Goal: Browse casually

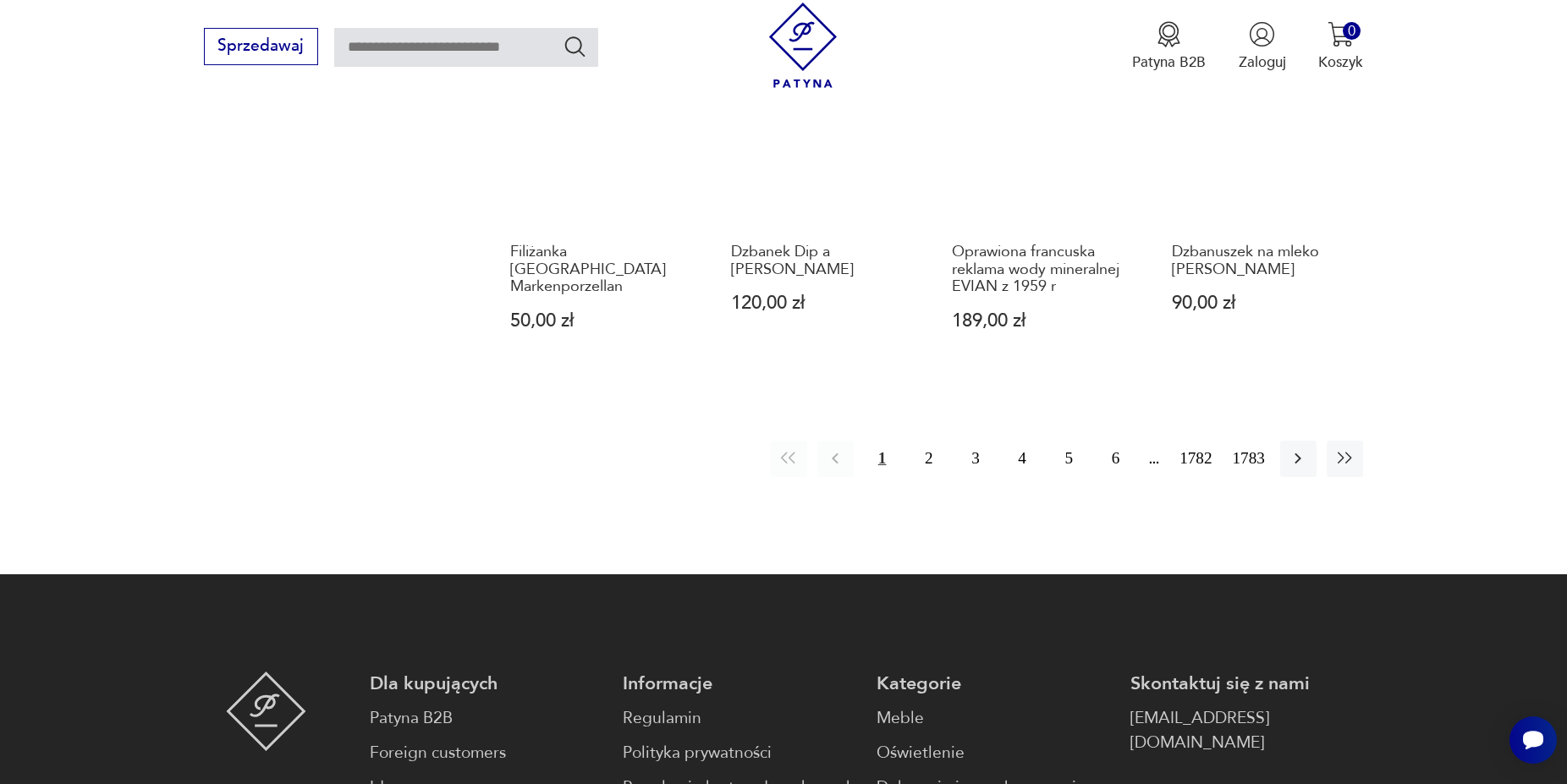
scroll to position [1754, 0]
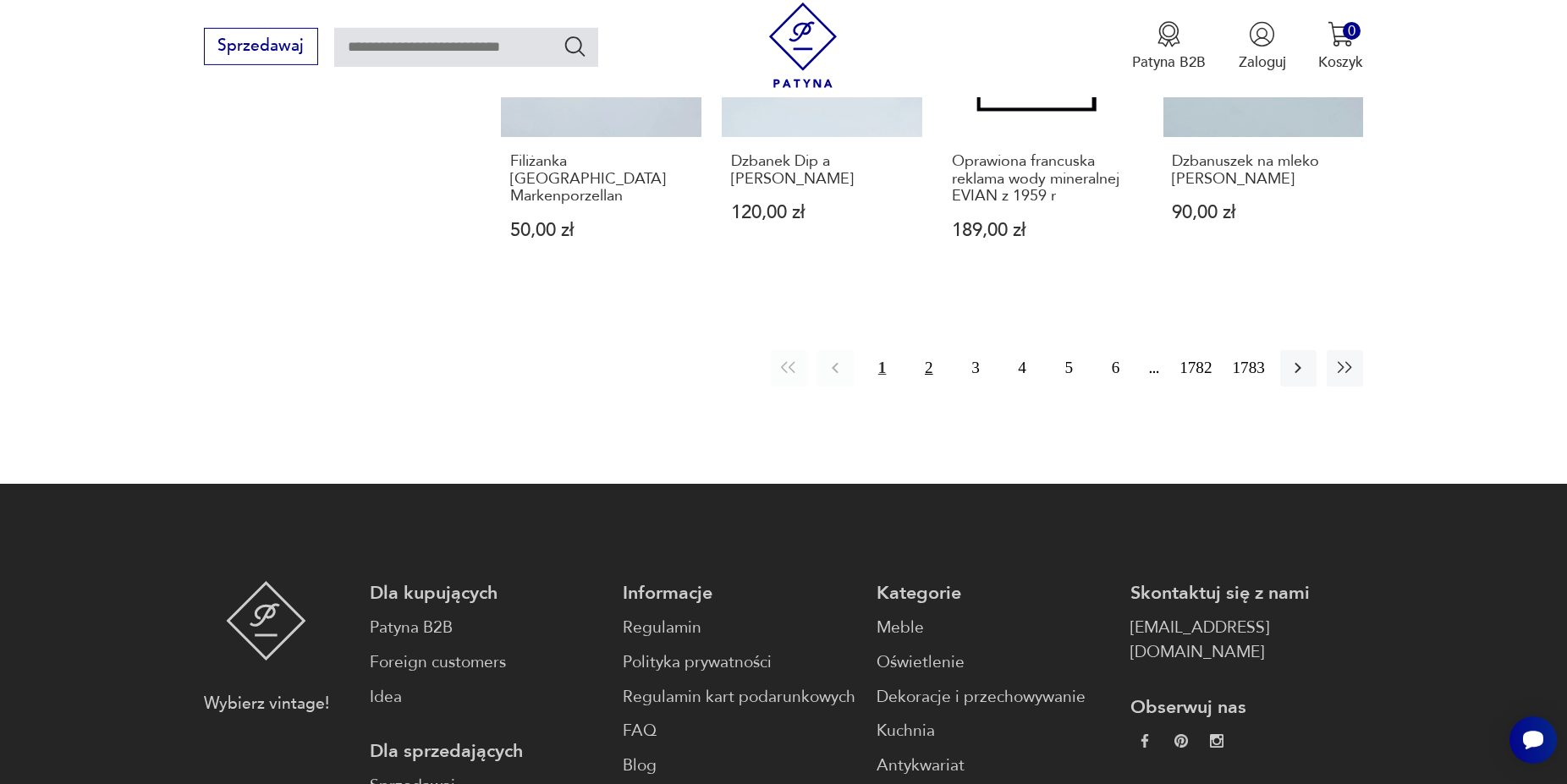
click at [915, 367] on button "2" at bounding box center [928, 367] width 36 height 36
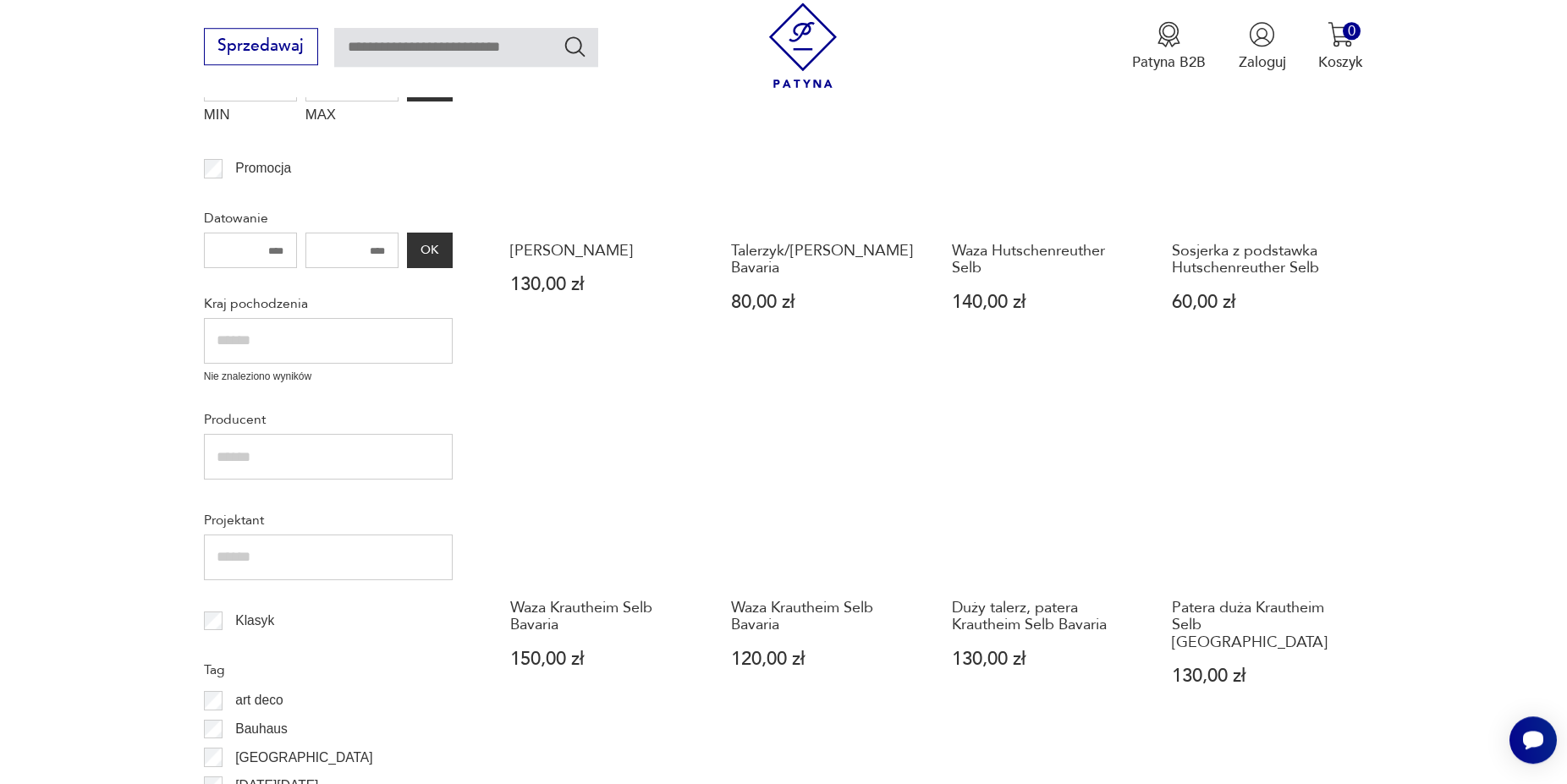
scroll to position [719, 0]
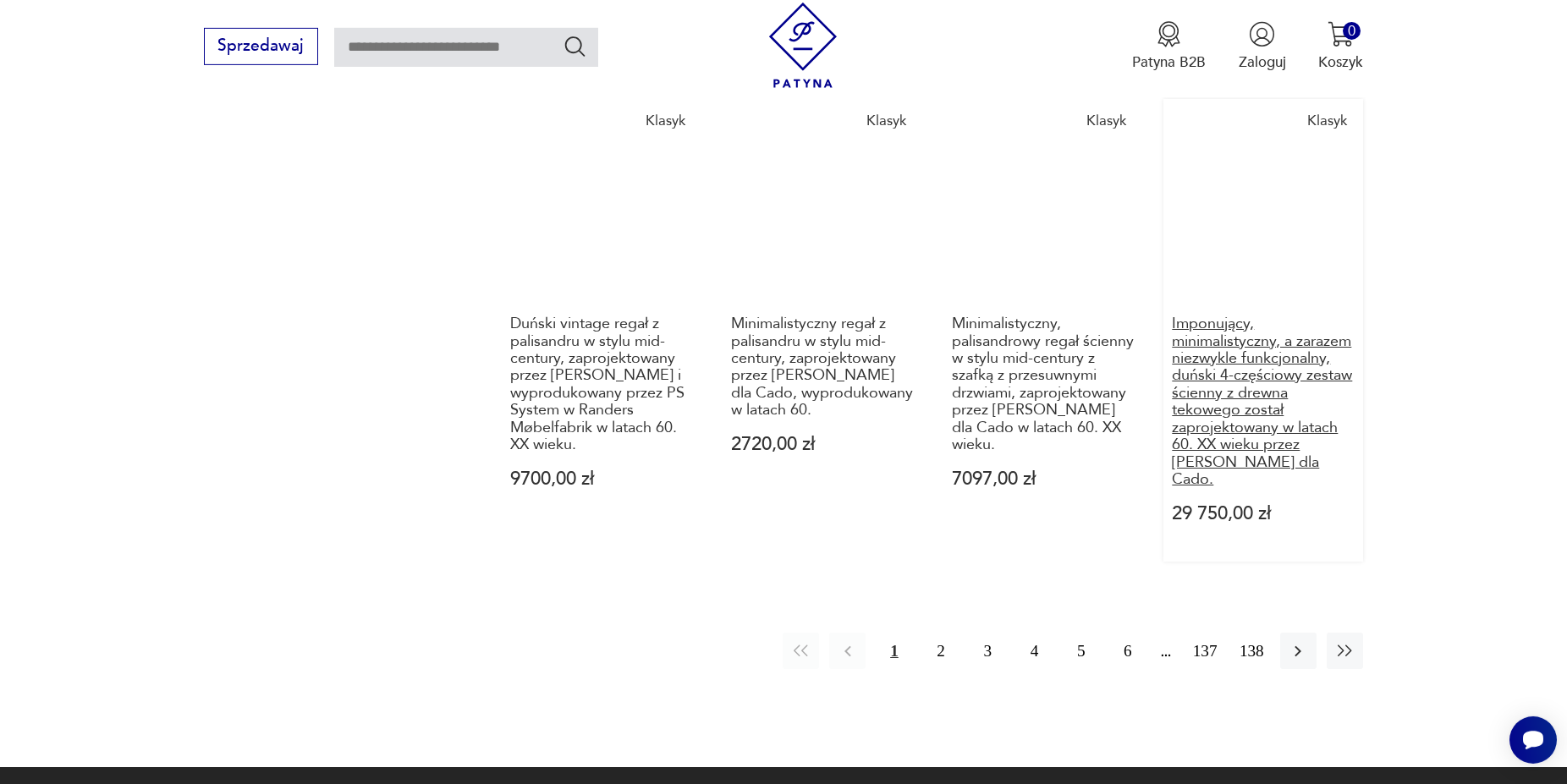
scroll to position [1654, 0]
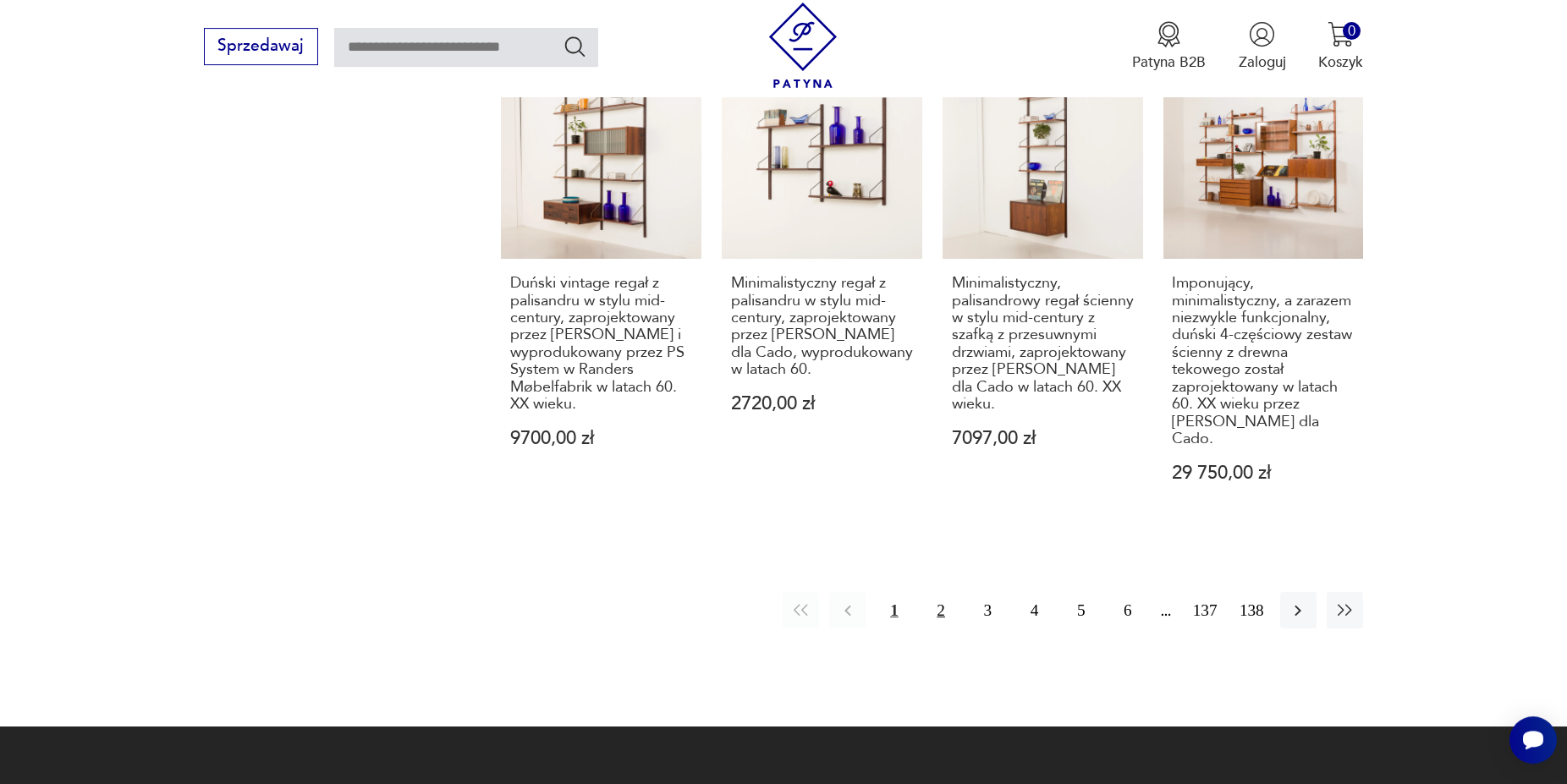
click at [938, 592] on button "2" at bounding box center [940, 610] width 36 height 36
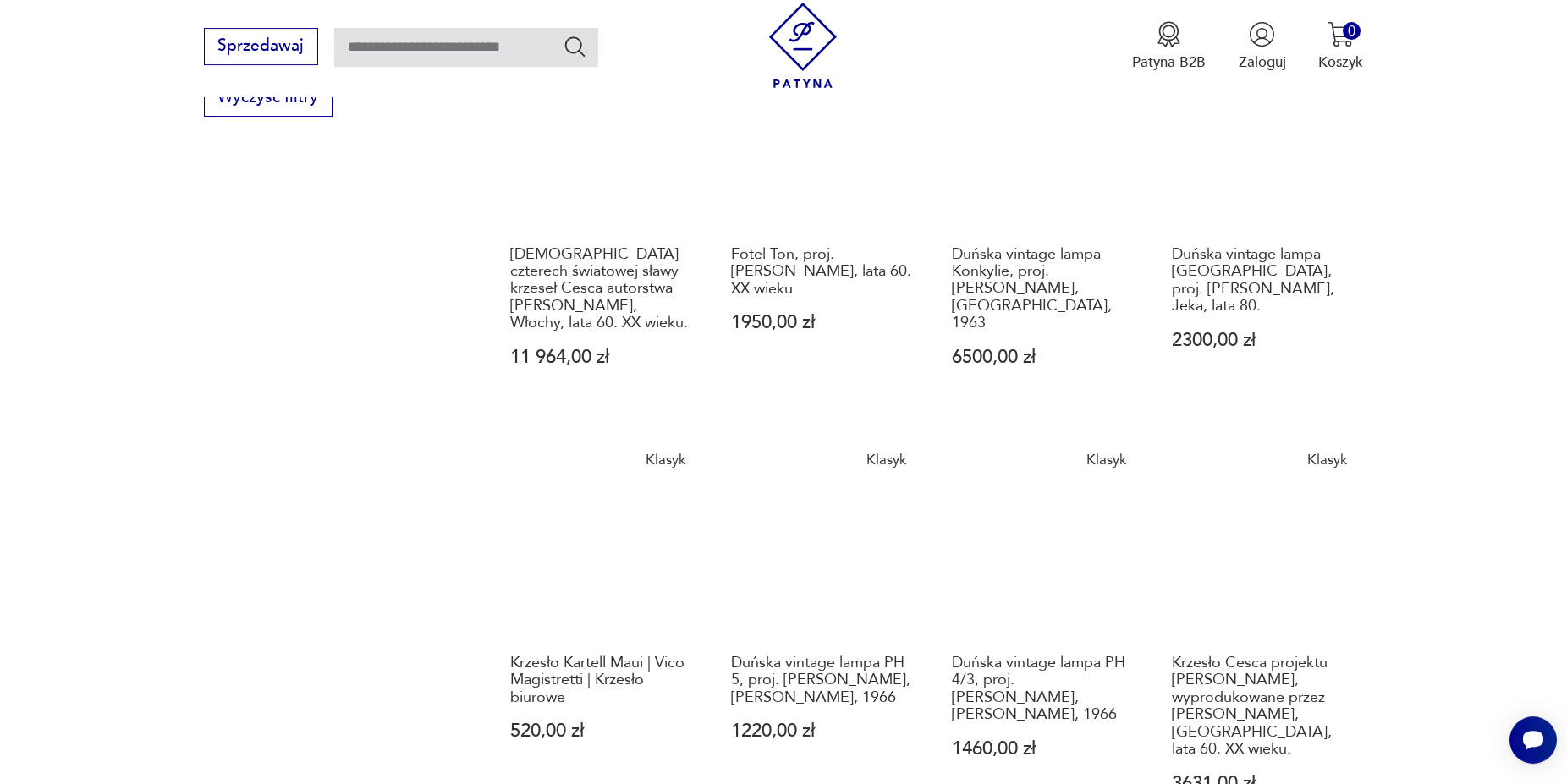
scroll to position [1826, 0]
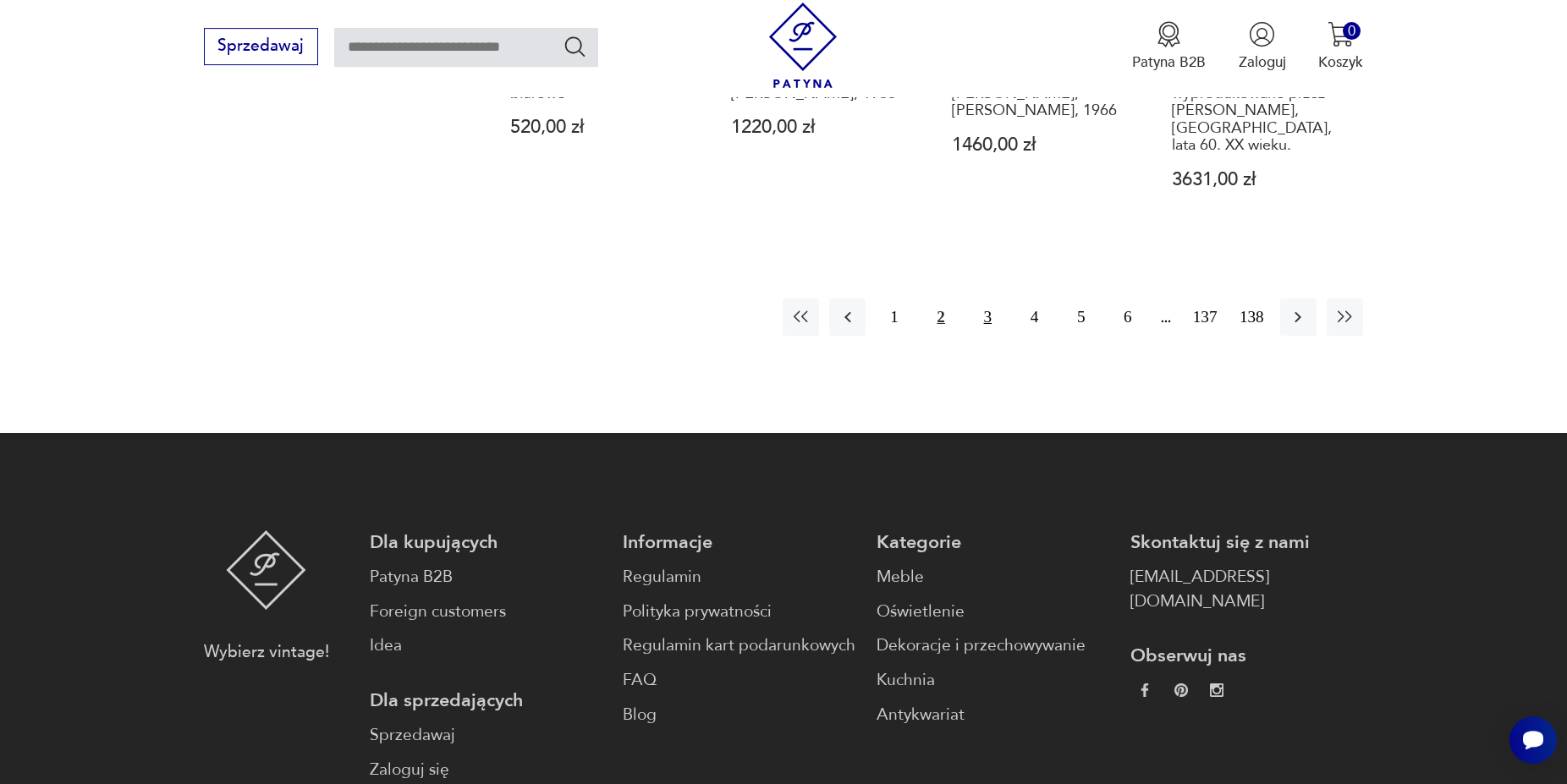
click at [978, 298] on button "3" at bounding box center [987, 316] width 36 height 36
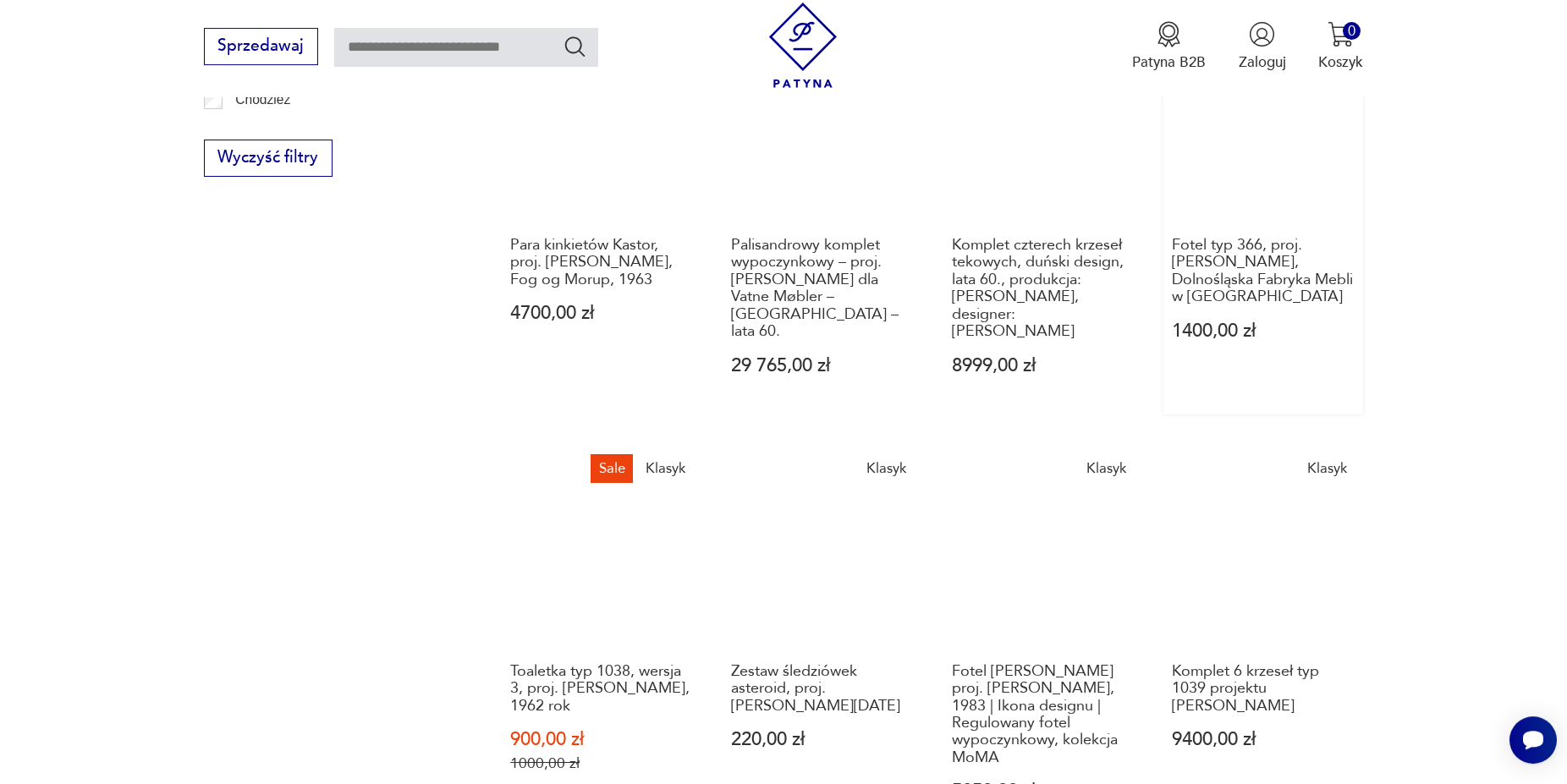
scroll to position [1395, 0]
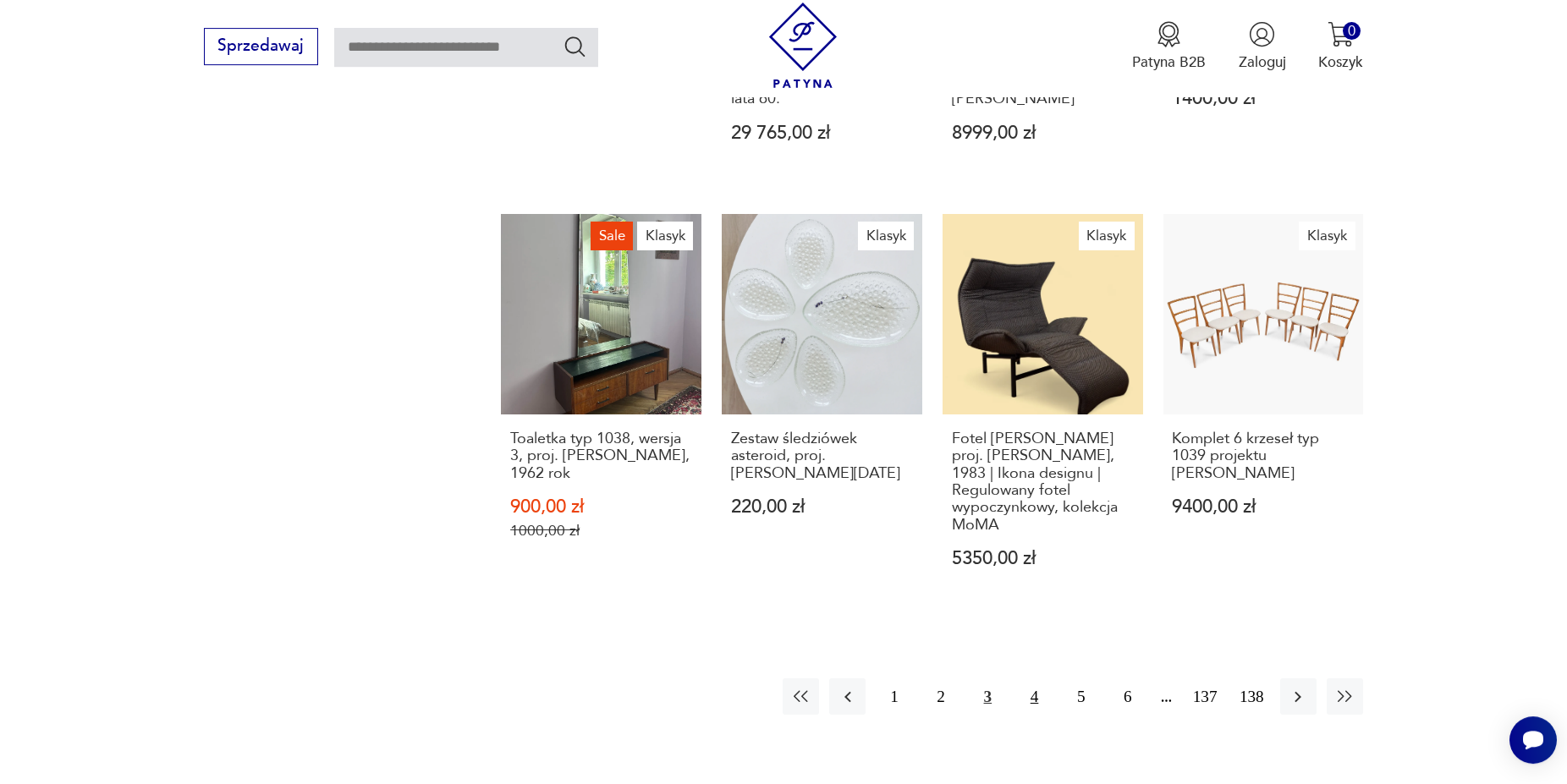
click at [1034, 689] on button "4" at bounding box center [1034, 695] width 36 height 36
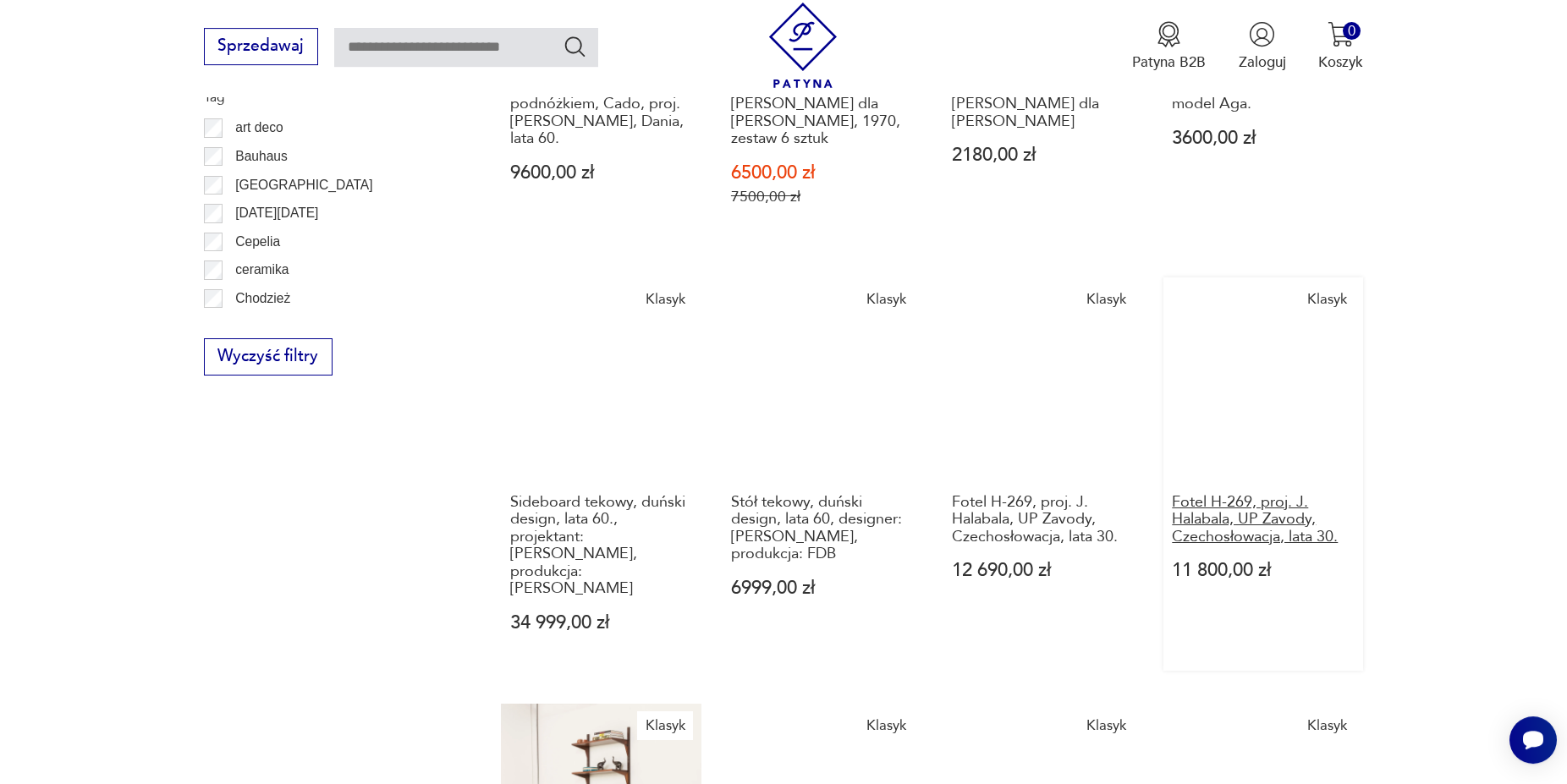
scroll to position [1395, 0]
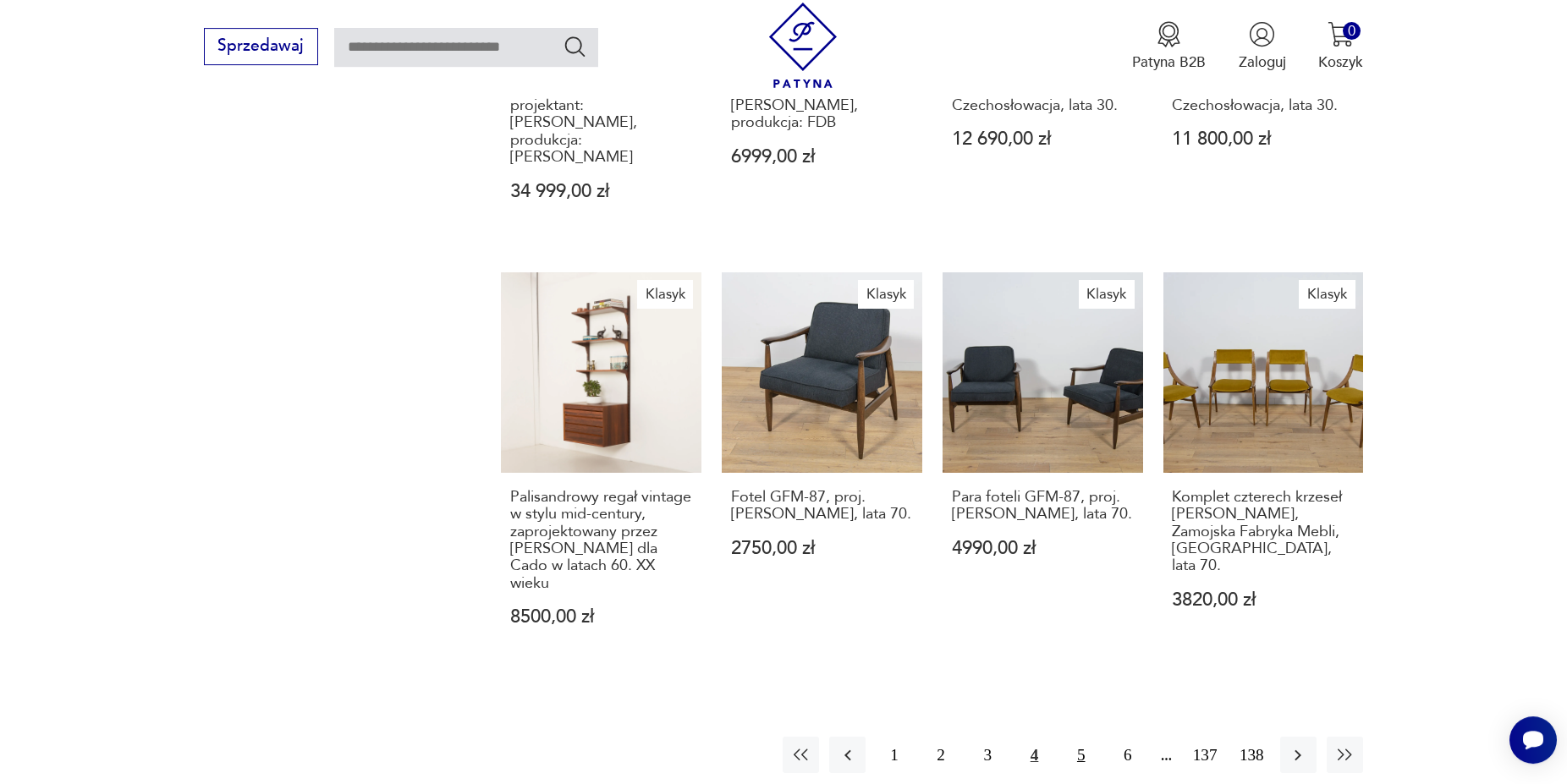
click at [1087, 742] on button "5" at bounding box center [1080, 754] width 36 height 36
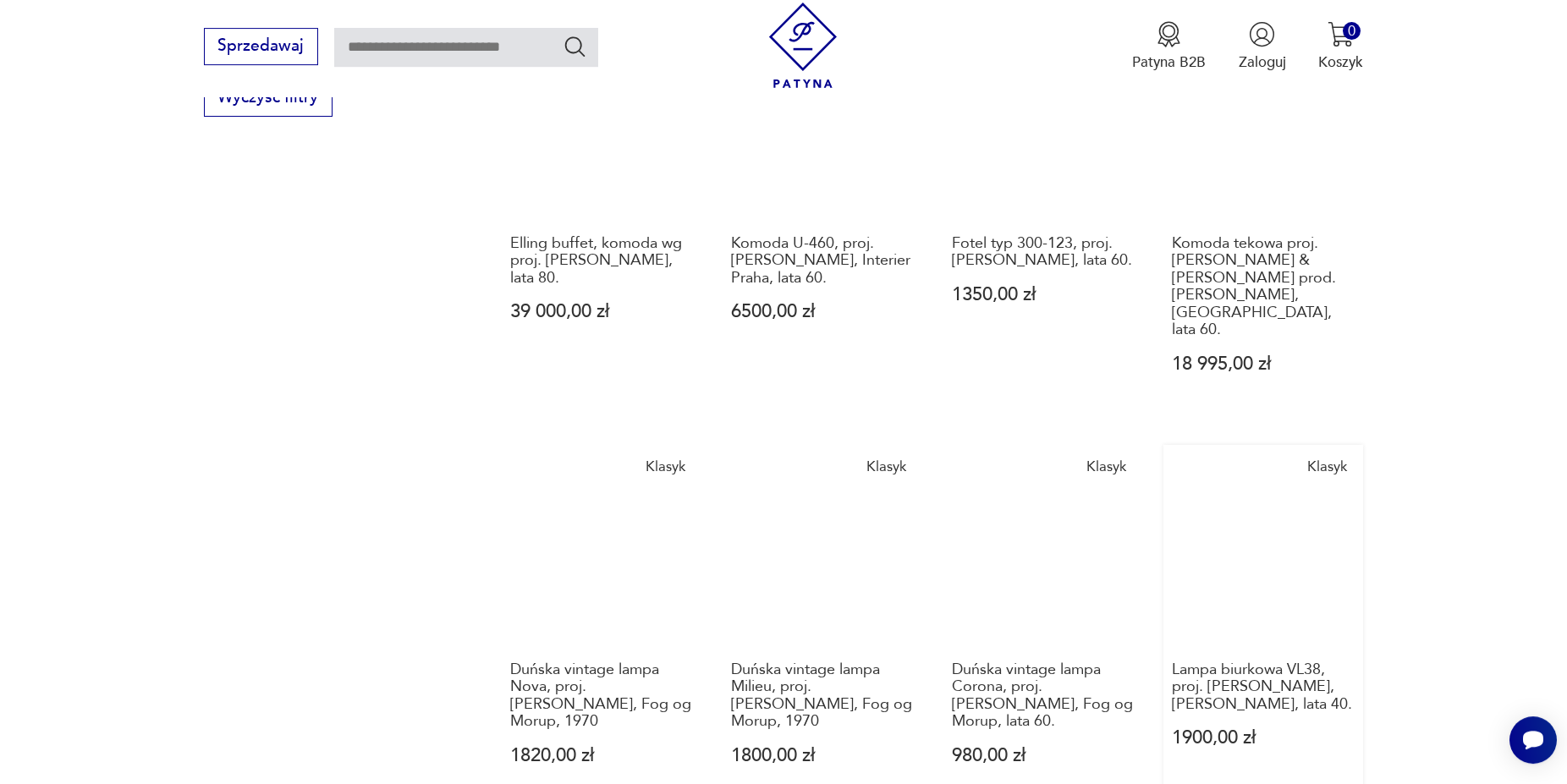
scroll to position [1654, 0]
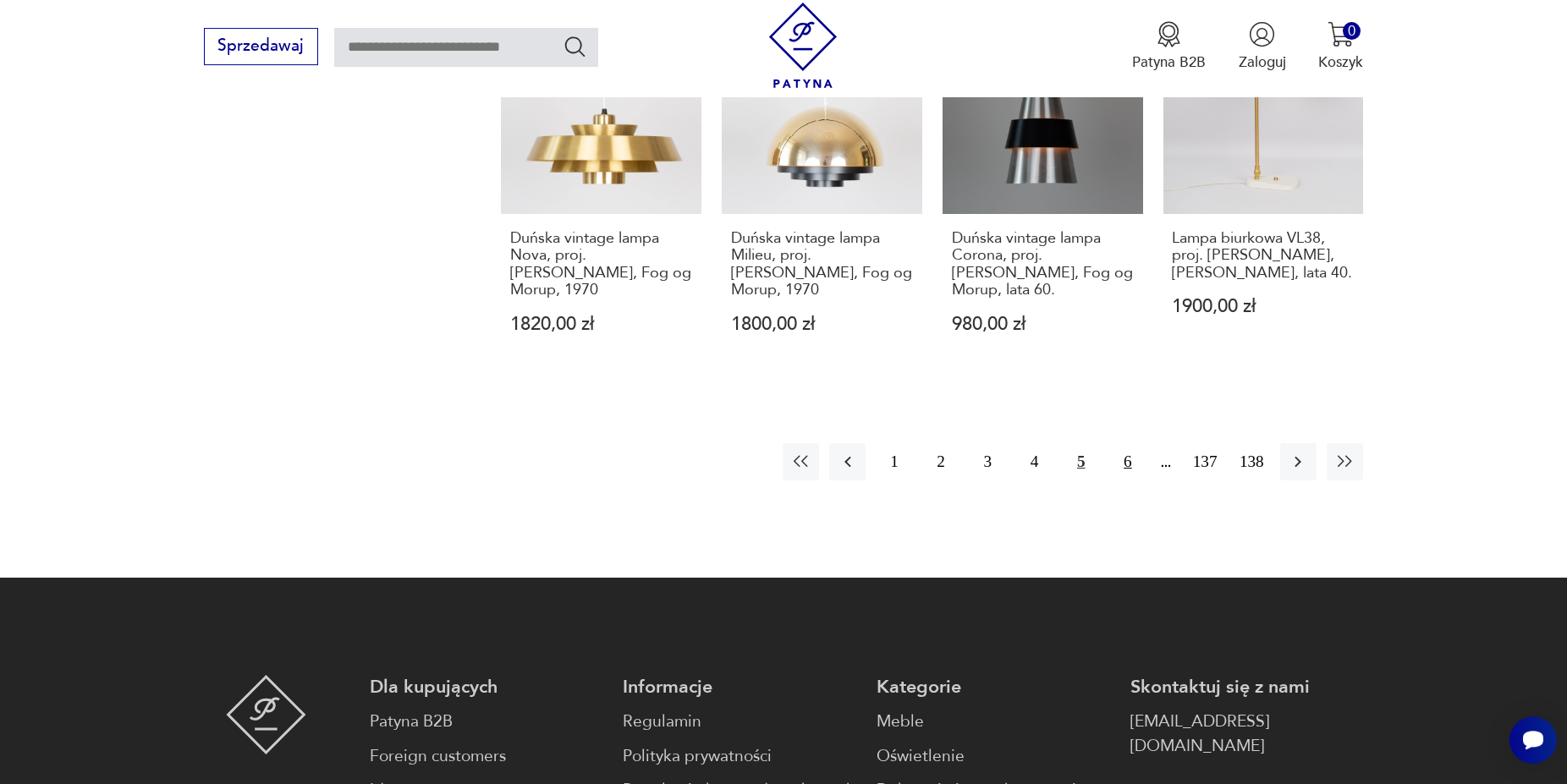
click at [1127, 443] on button "6" at bounding box center [1127, 461] width 36 height 36
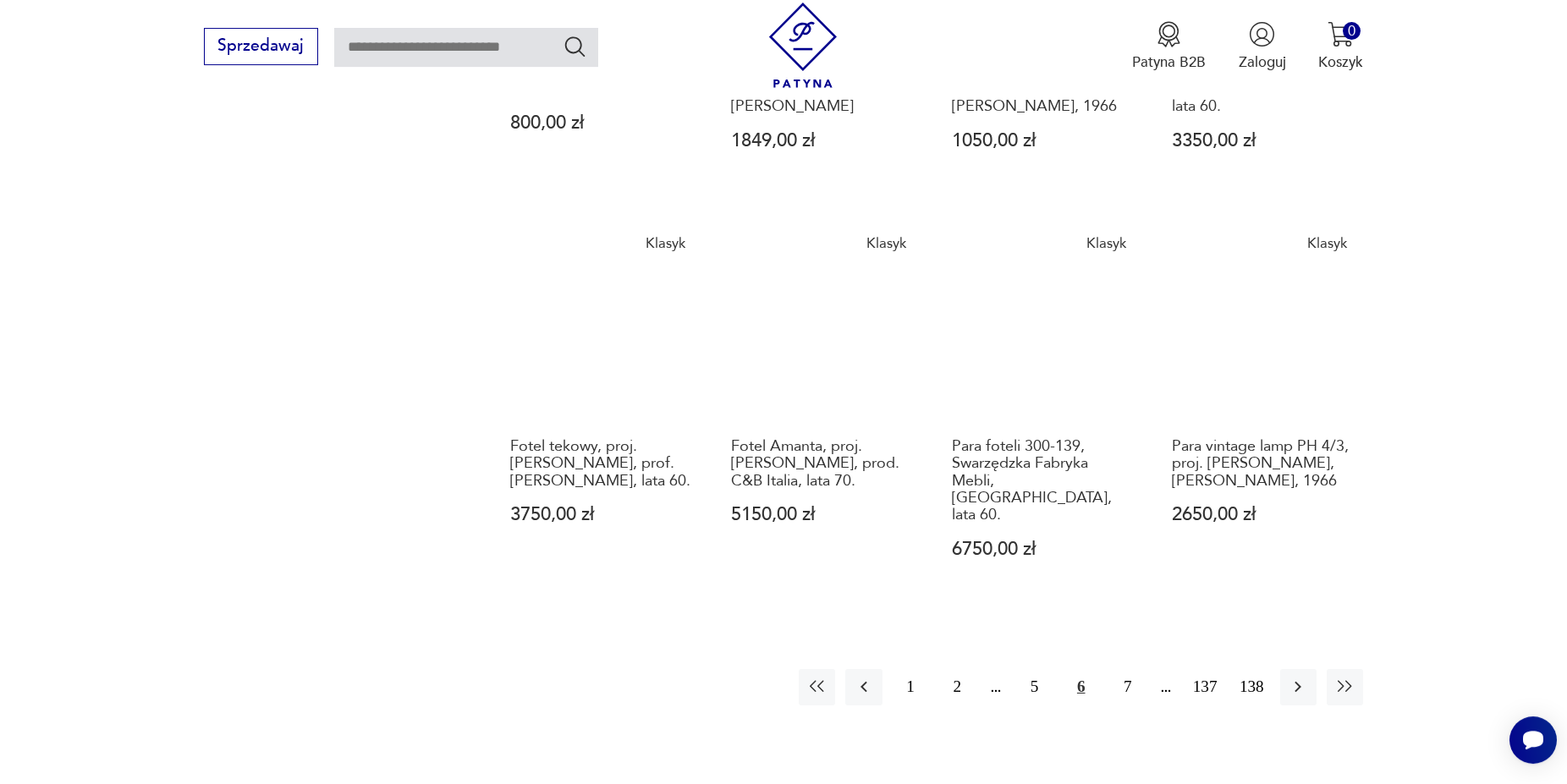
scroll to position [1567, 0]
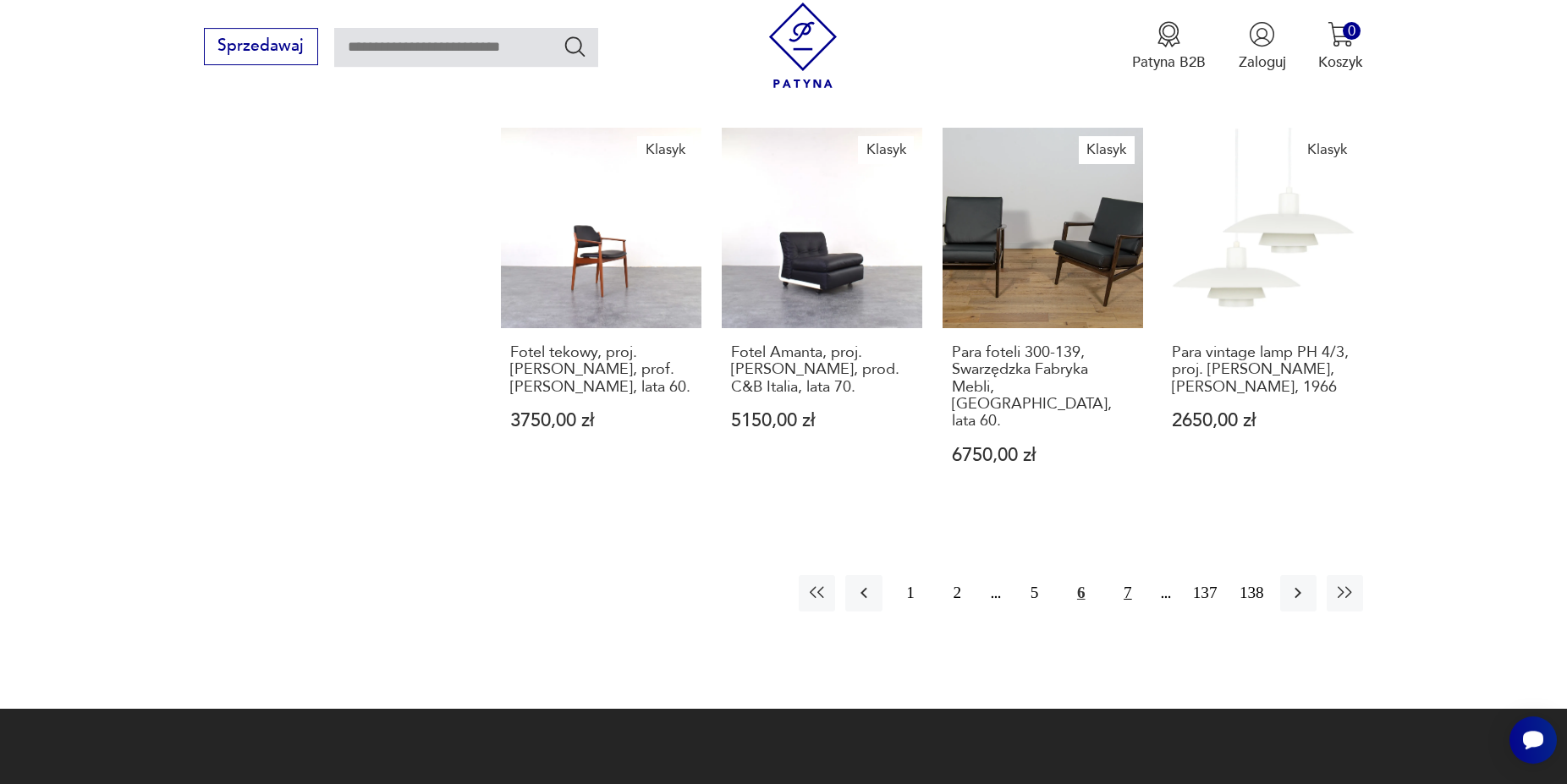
click at [1131, 575] on button "7" at bounding box center [1127, 592] width 36 height 36
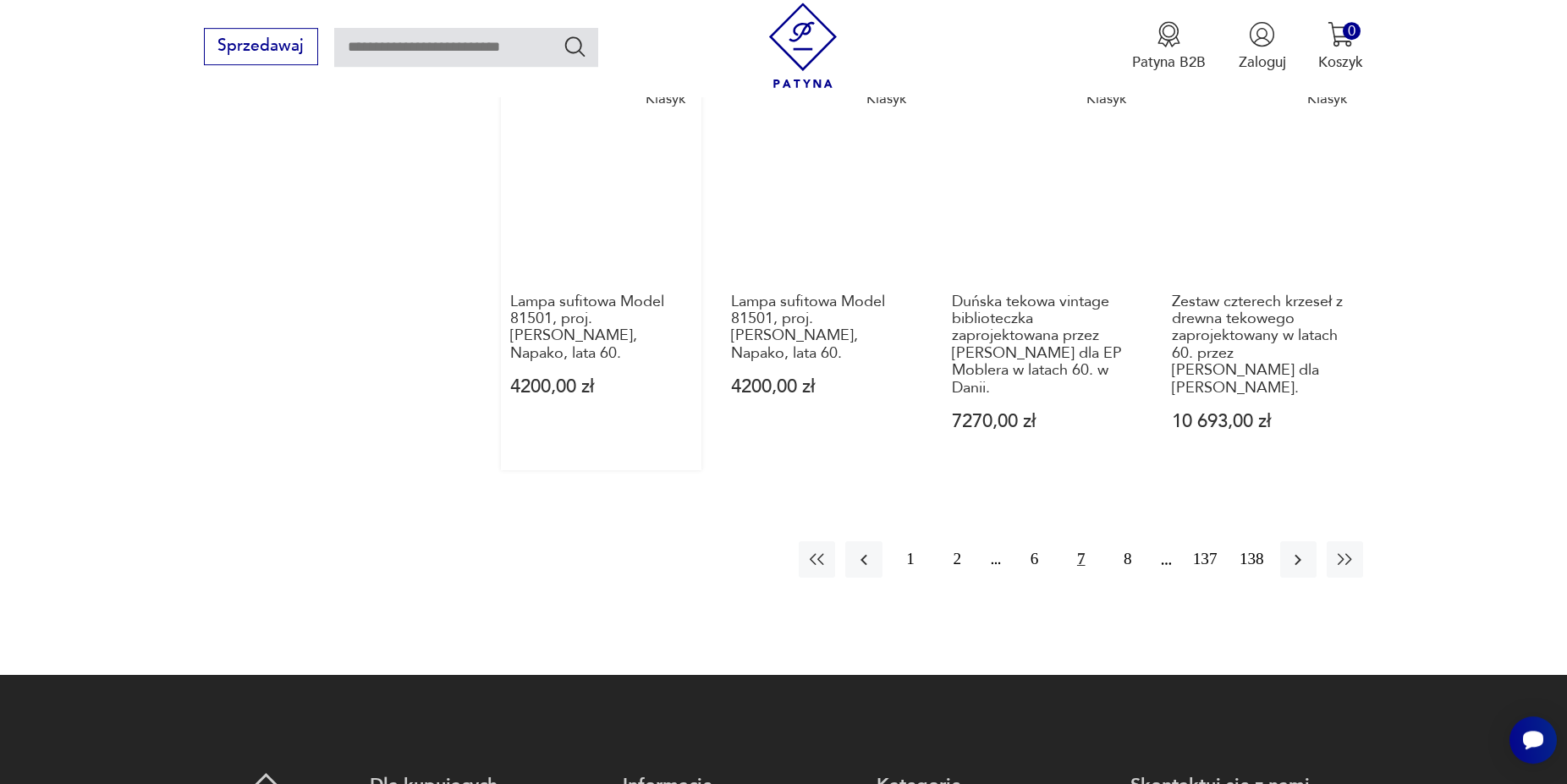
scroll to position [1826, 0]
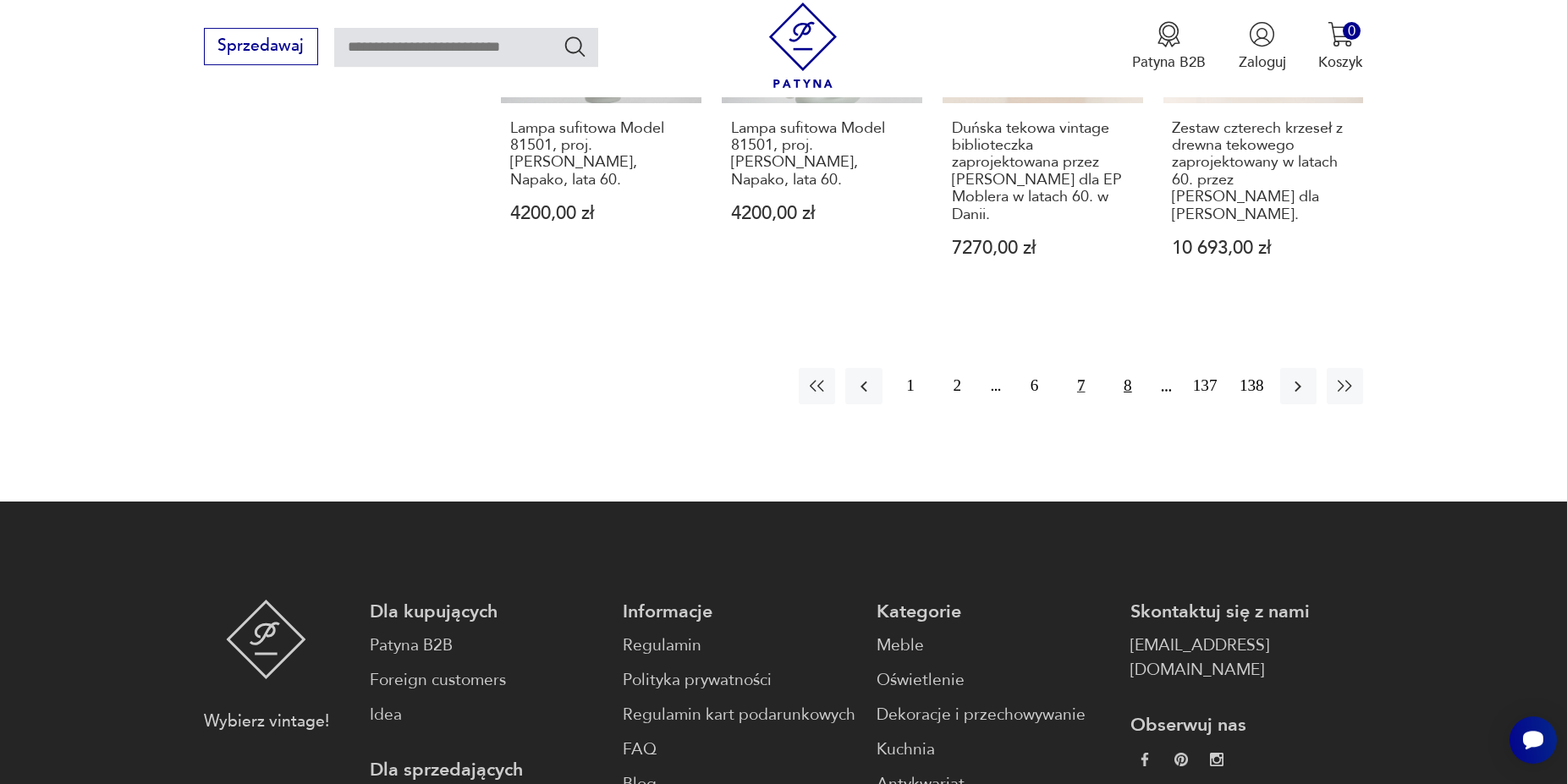
click at [1129, 368] on button "8" at bounding box center [1127, 386] width 36 height 36
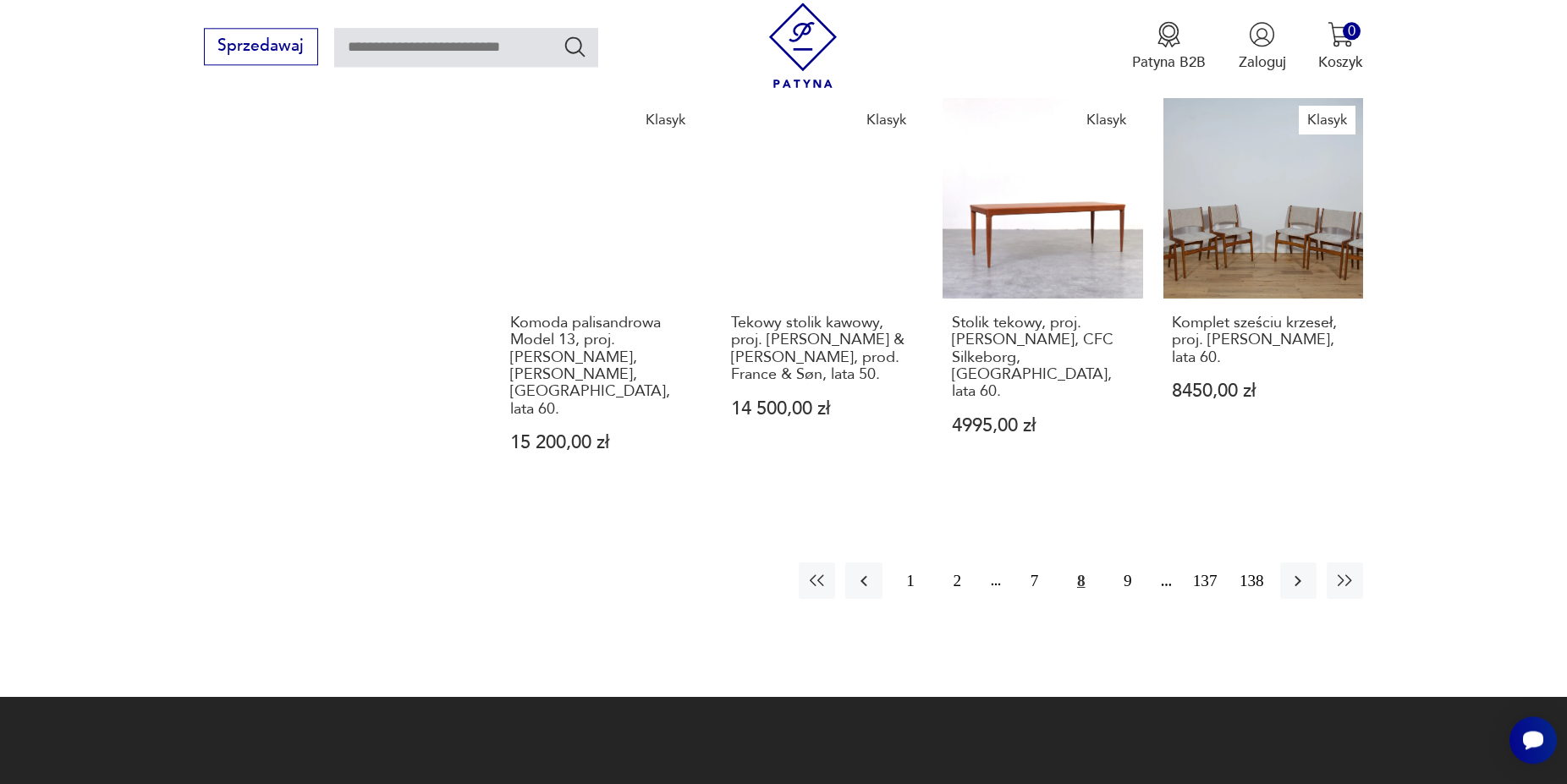
scroll to position [1828, 0]
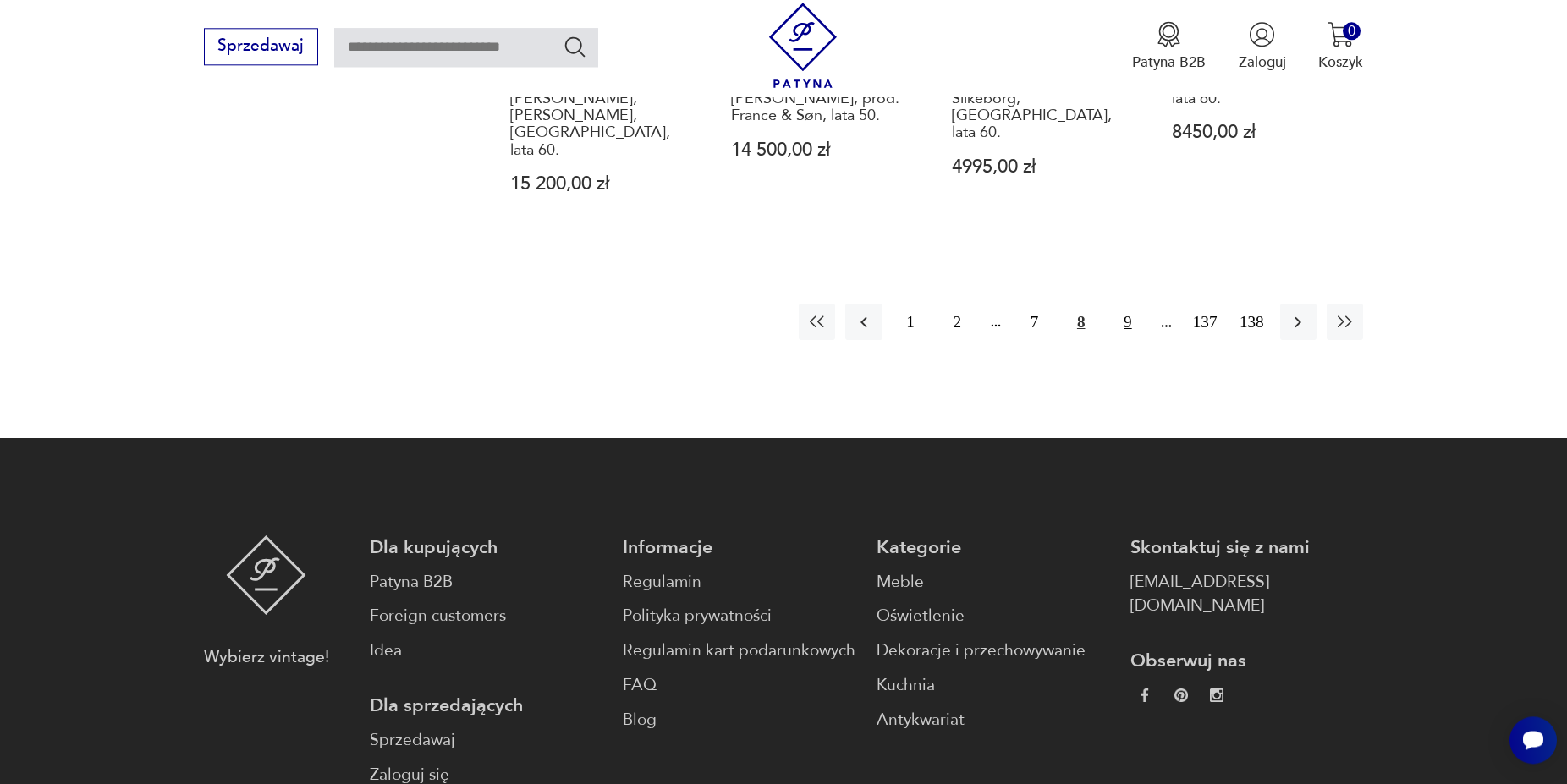
click at [1127, 304] on button "9" at bounding box center [1127, 321] width 36 height 36
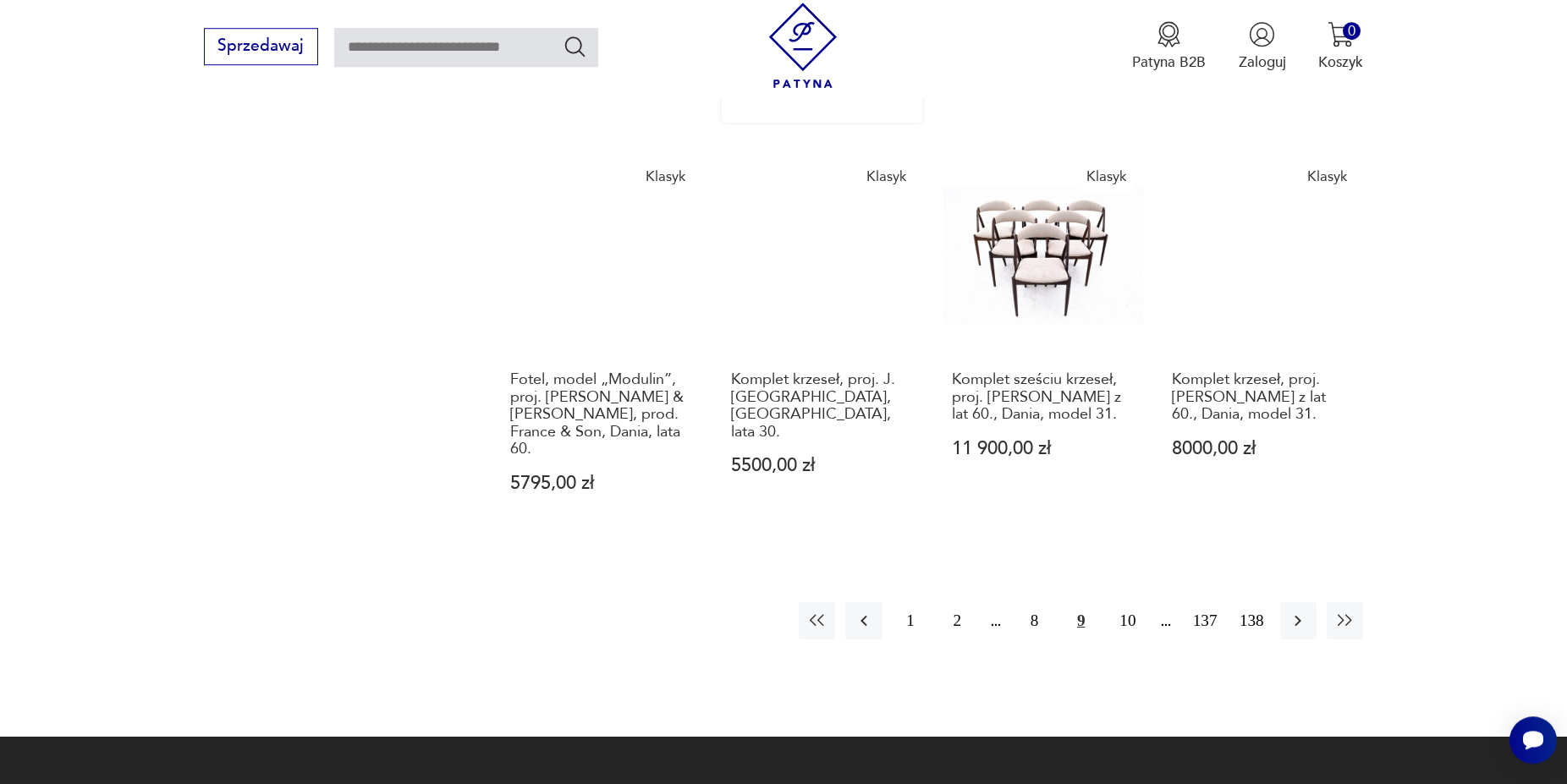
scroll to position [1654, 0]
